Goal: Task Accomplishment & Management: Use online tool/utility

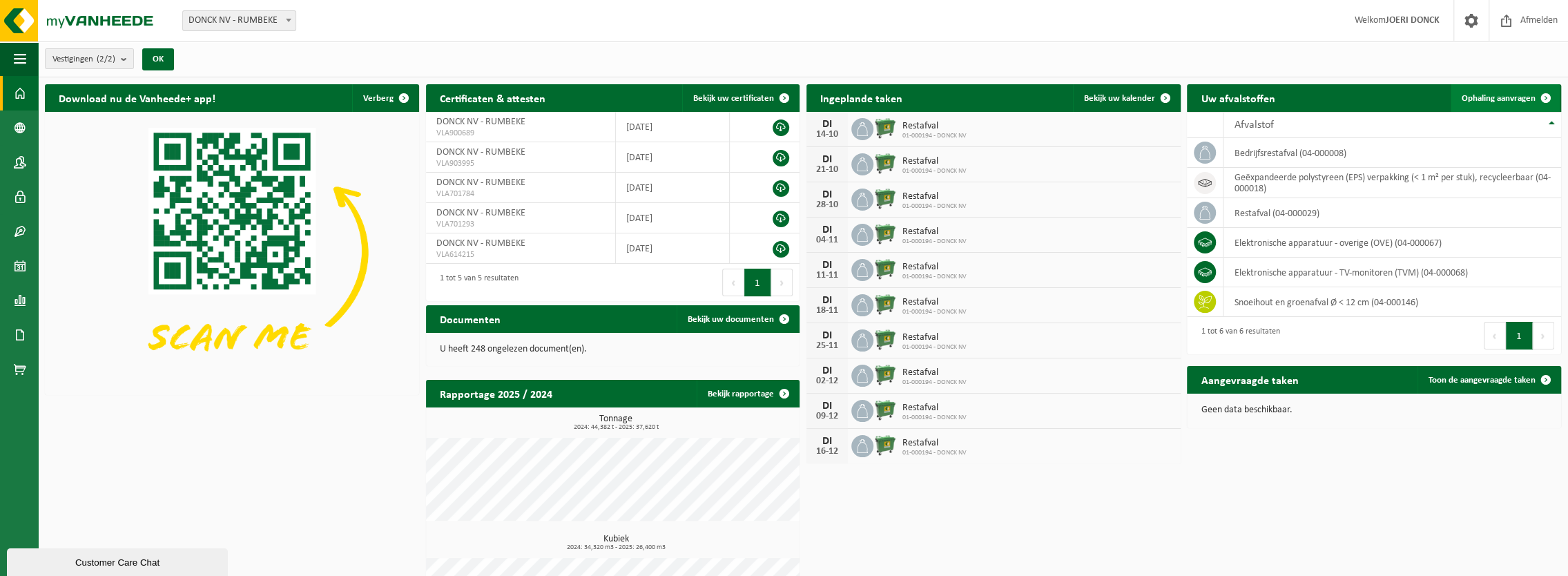
click at [1503, 94] on span "Ophaling aanvragen" at bounding box center [1498, 98] width 74 height 9
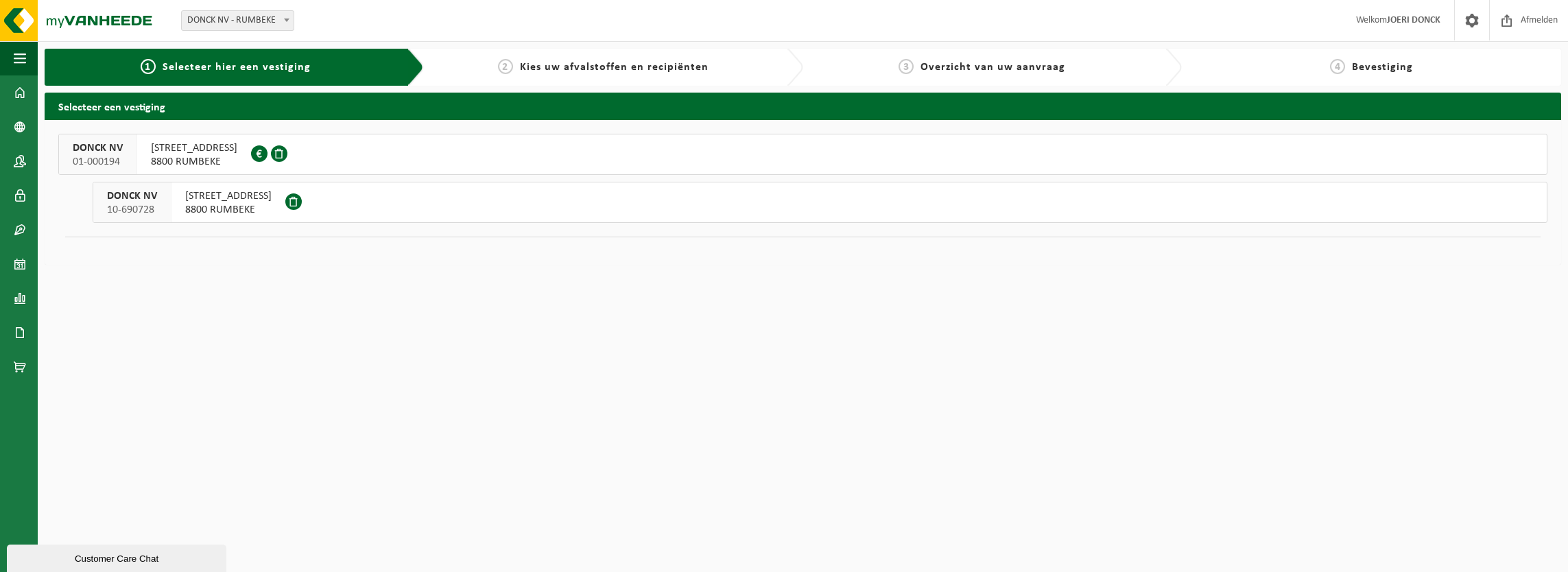
click at [197, 155] on span "8800 RUMBEKE" at bounding box center [194, 162] width 87 height 13
click at [231, 203] on span "8800 RUMBEKE" at bounding box center [229, 210] width 87 height 13
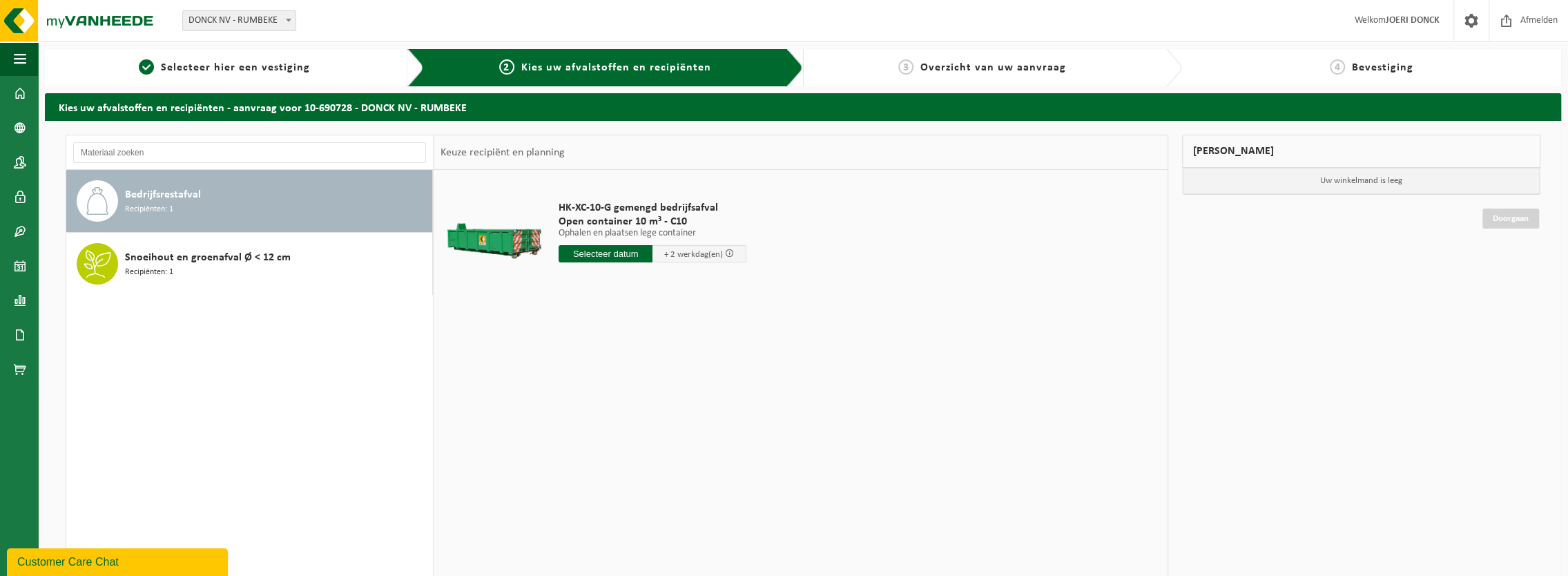
click at [214, 198] on div "Bedrijfsrestafval Recipiënten: 1" at bounding box center [277, 200] width 304 height 42
click at [579, 253] on input "text" at bounding box center [605, 254] width 94 height 17
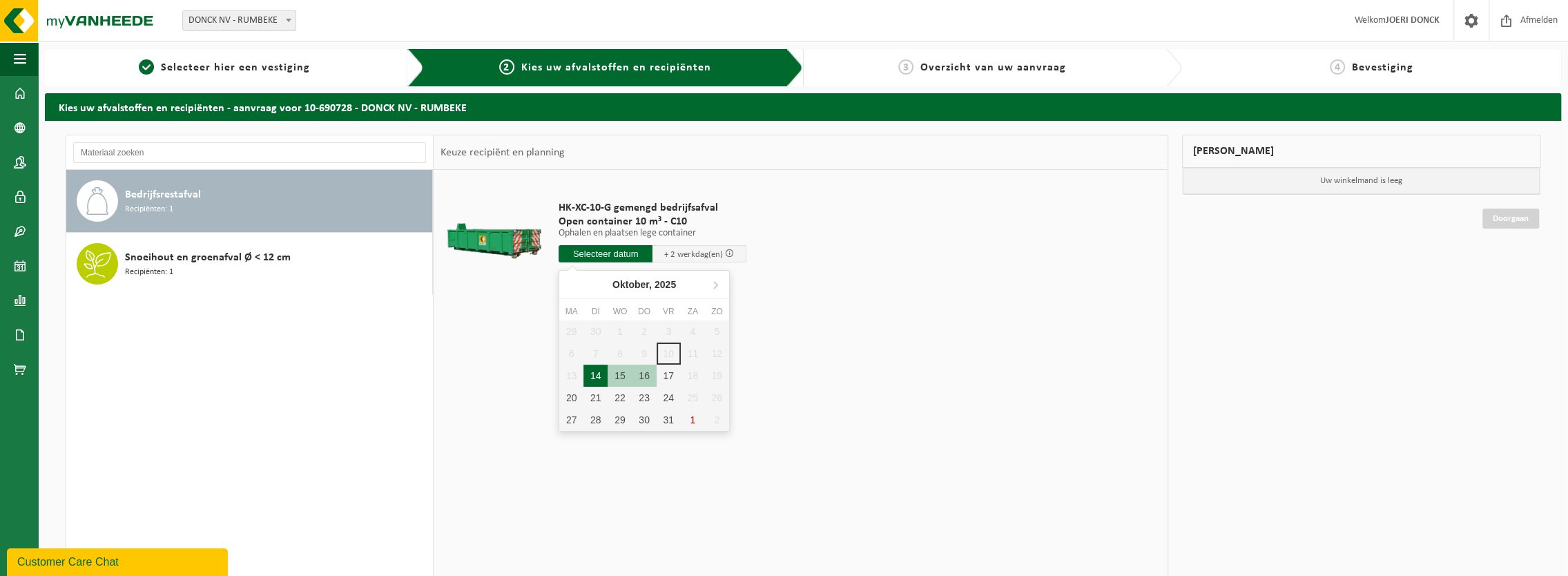
click at [602, 375] on div "14" at bounding box center [595, 376] width 24 height 22
type input "Van 2025-10-14"
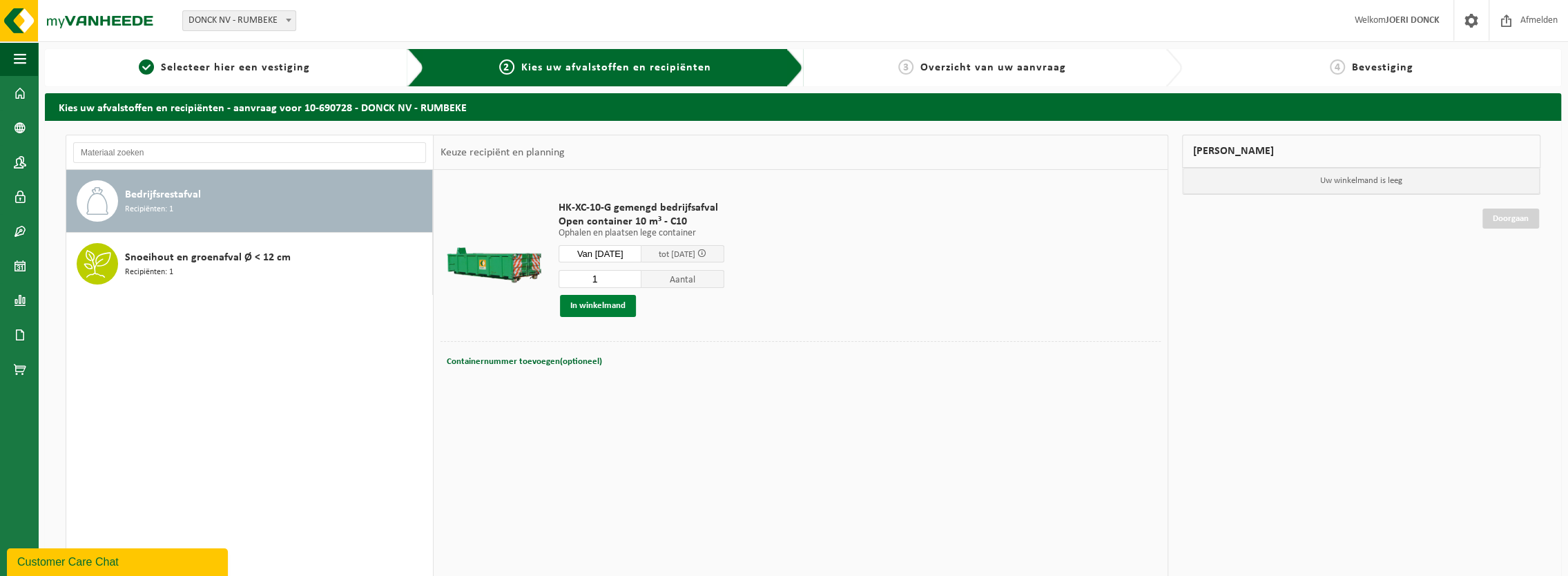
click at [613, 307] on button "In winkelmand" at bounding box center [598, 306] width 75 height 22
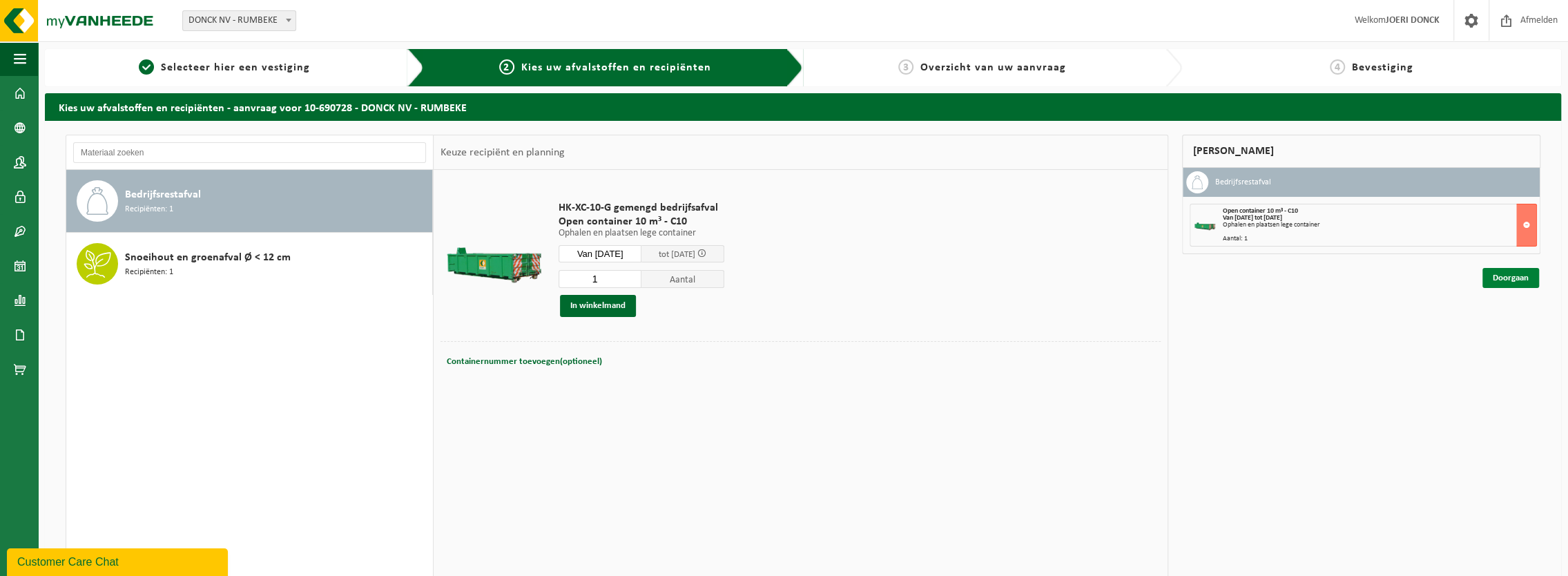
click at [1523, 274] on link "Doorgaan" at bounding box center [1511, 278] width 57 height 20
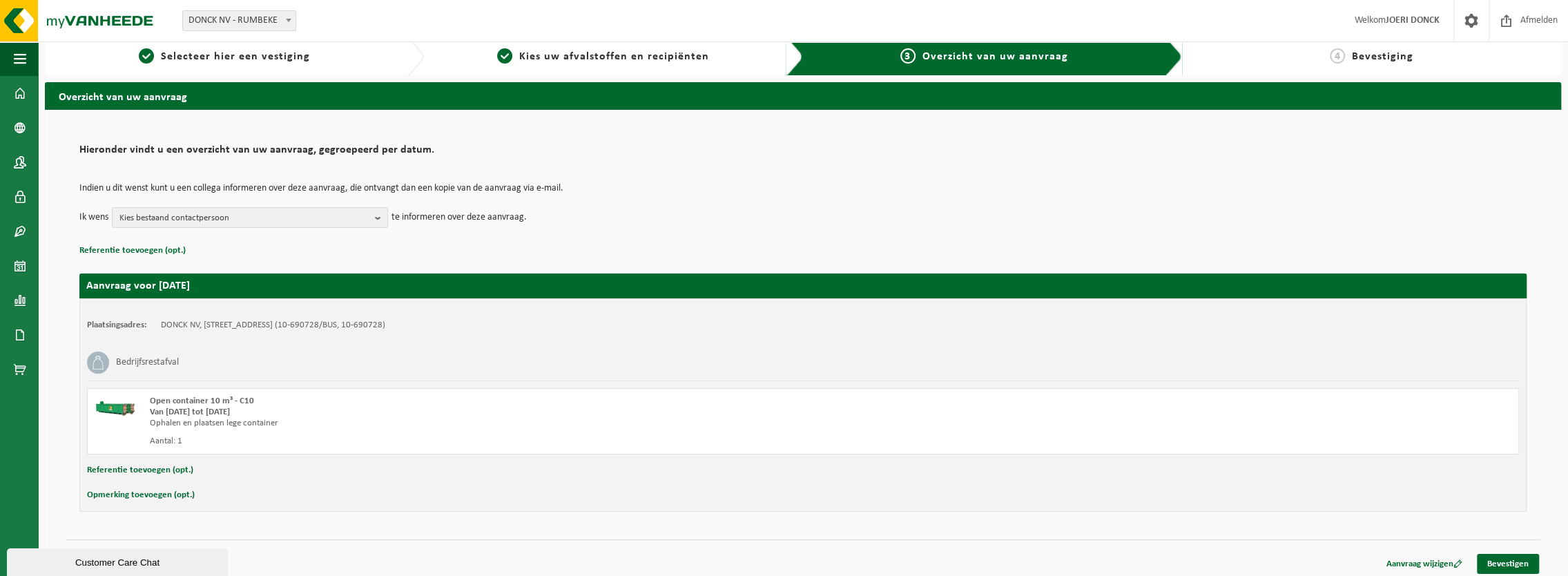
scroll to position [15, 0]
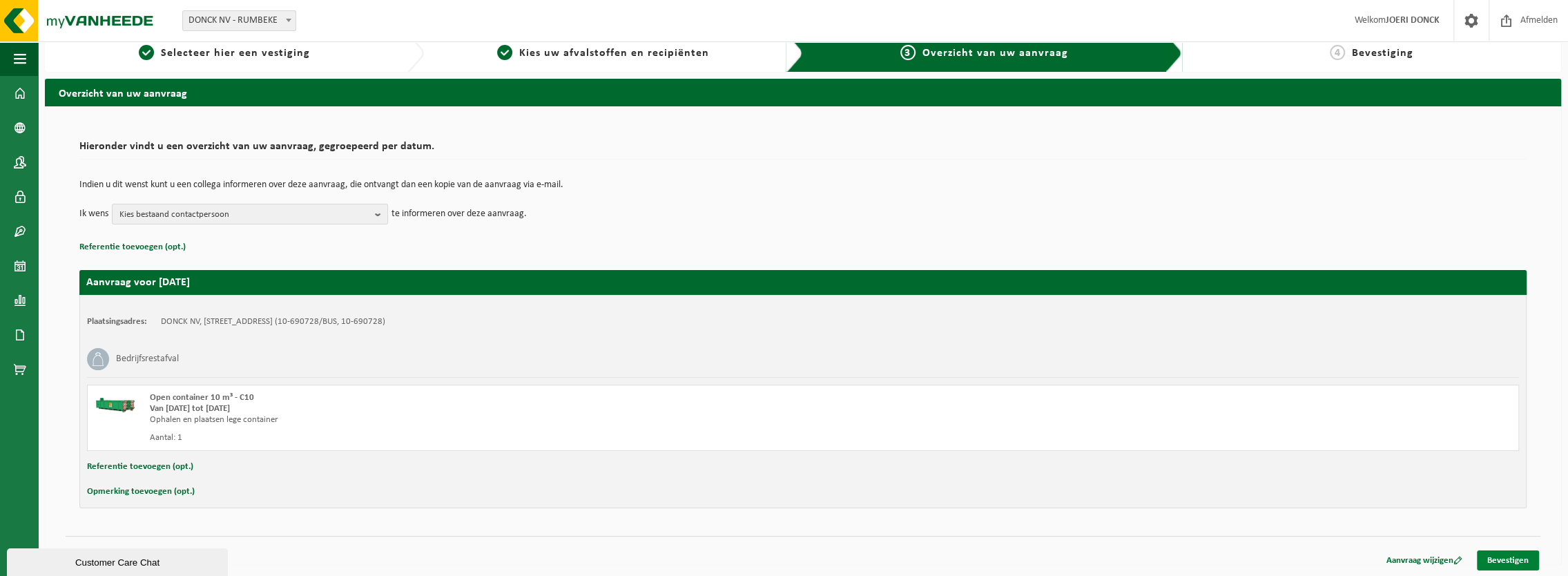
click at [1513, 554] on link "Bevestigen" at bounding box center [1508, 561] width 62 height 20
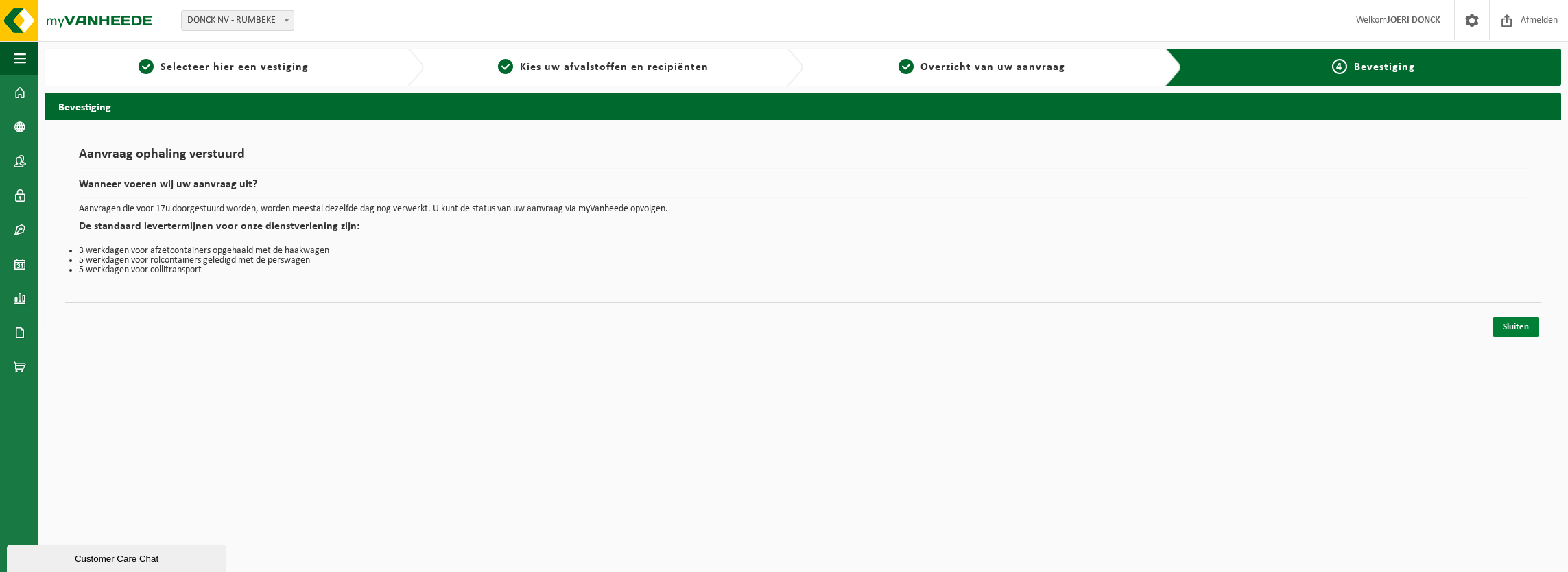
click at [1533, 326] on link "Sluiten" at bounding box center [1516, 327] width 47 height 20
